Goal: Find specific fact: Find specific fact

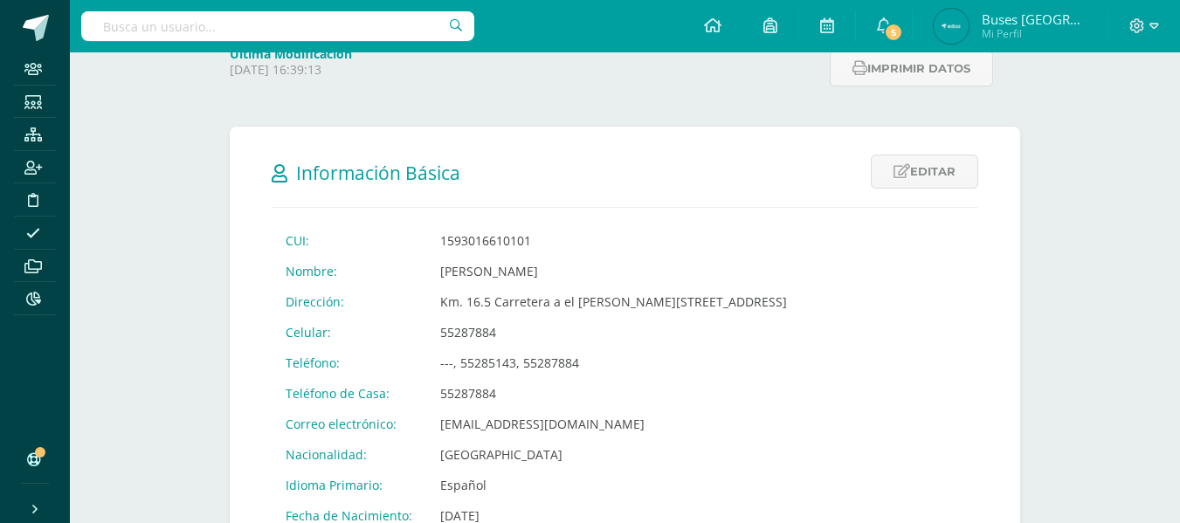
click at [349, 38] on input "text" at bounding box center [277, 26] width 393 height 30
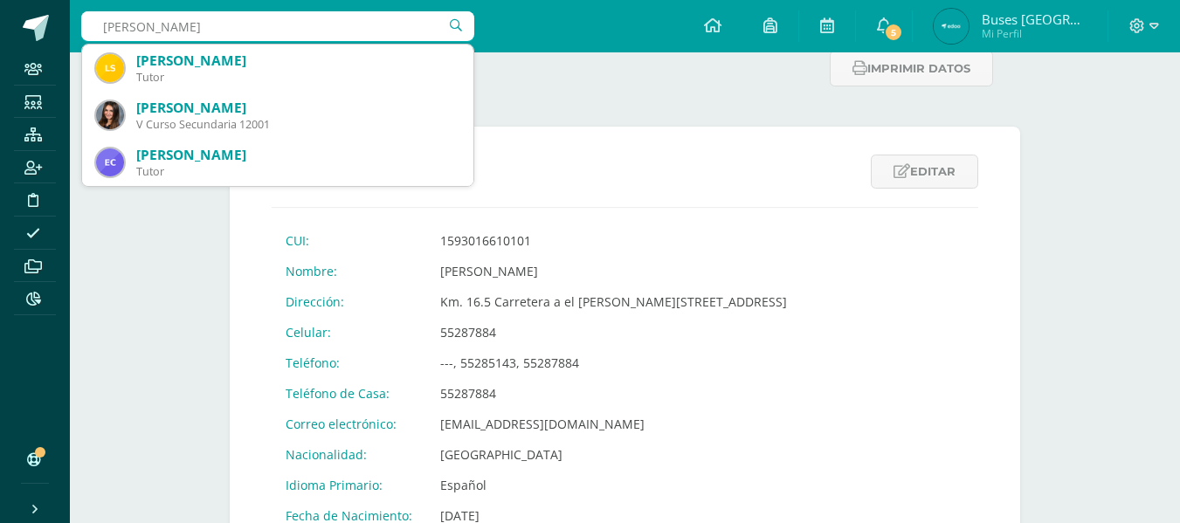
type input "fernanda sosa"
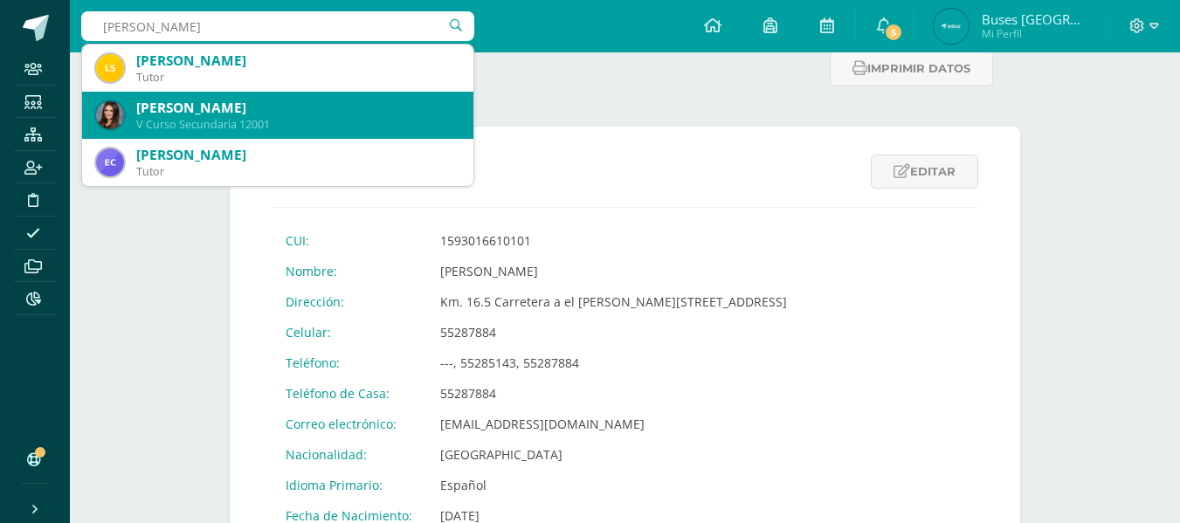
click at [252, 107] on div "[PERSON_NAME]" at bounding box center [297, 108] width 323 height 18
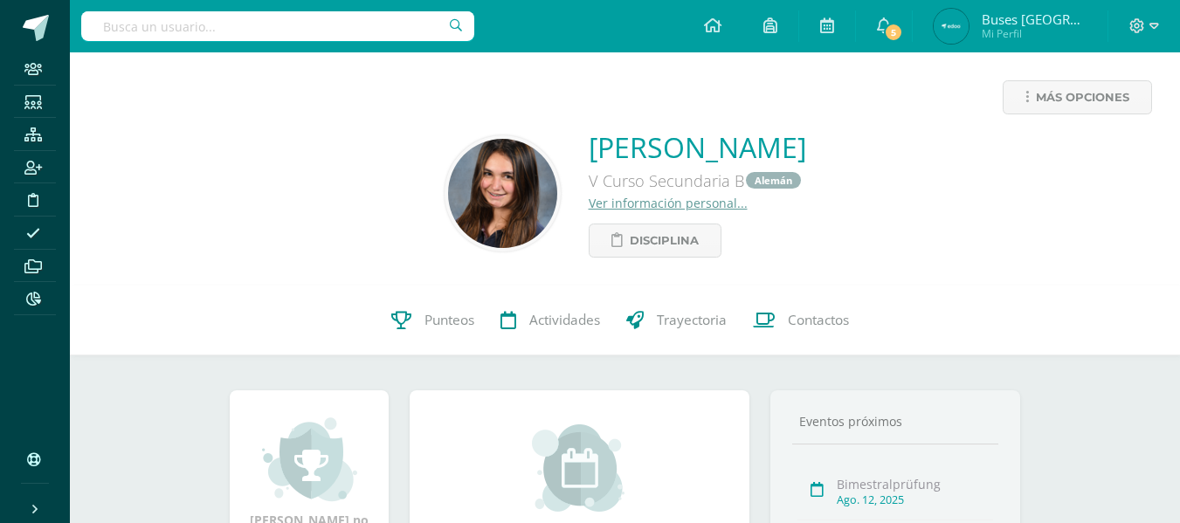
click at [621, 205] on link "Ver información personal..." at bounding box center [668, 203] width 159 height 17
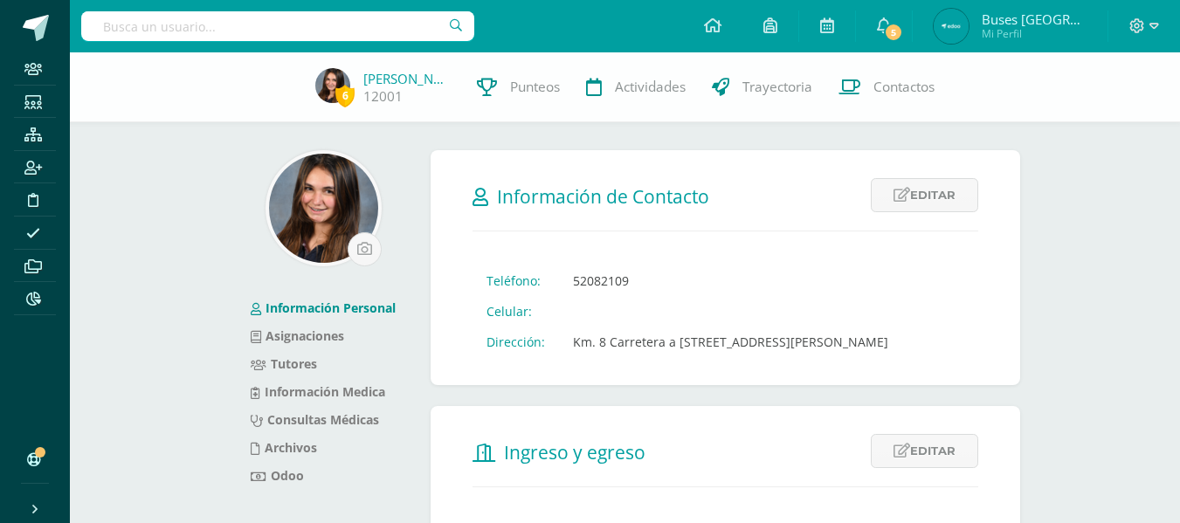
drag, startPoint x: 565, startPoint y: 339, endPoint x: 900, endPoint y: 355, distance: 335.0
click at [900, 355] on td "Km. 8 Carretera a El Salvador Lomas Altas 1 Casa No. 12" at bounding box center [730, 342] width 343 height 31
copy td "Km. 8 Carretera a El Salvador Lomas Altas 1 Casa No. 12"
